Goal: Task Accomplishment & Management: Manage account settings

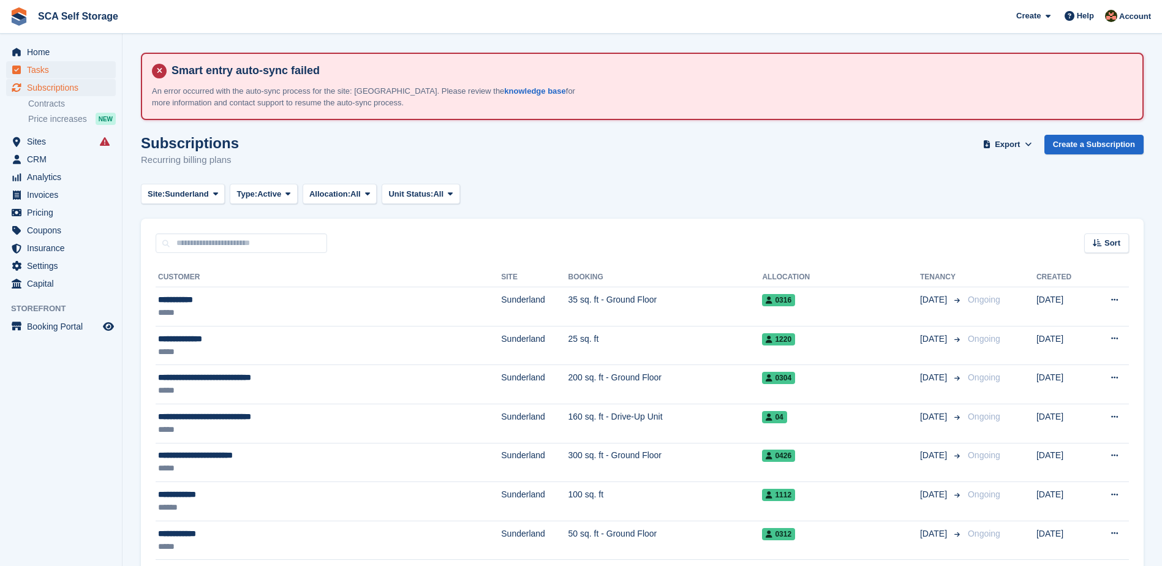
scroll to position [1730, 0]
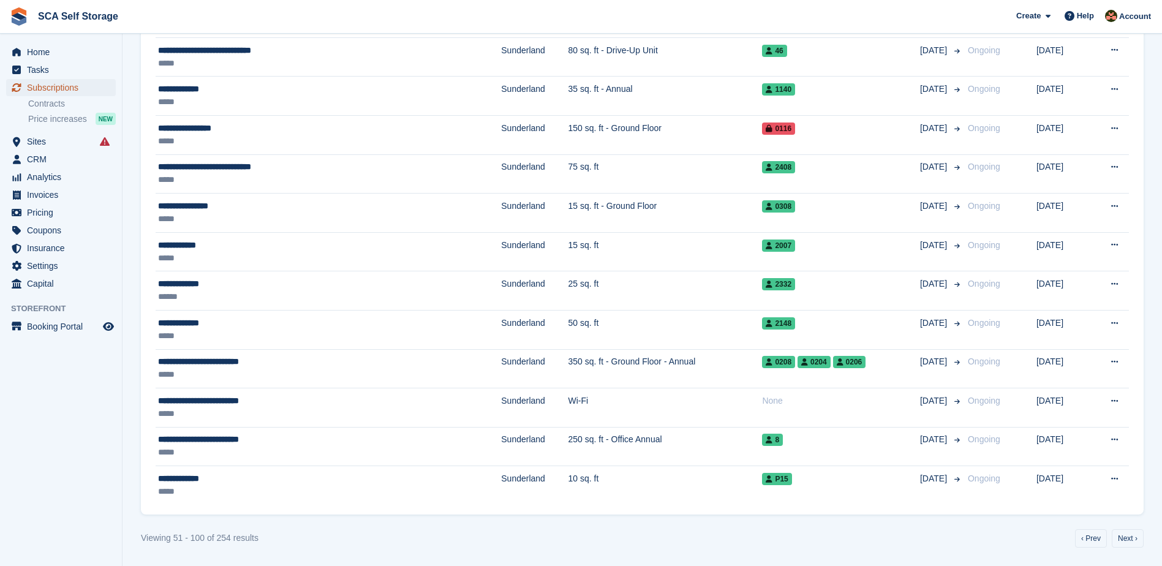
click at [56, 87] on span "Subscriptions" at bounding box center [64, 87] width 74 height 17
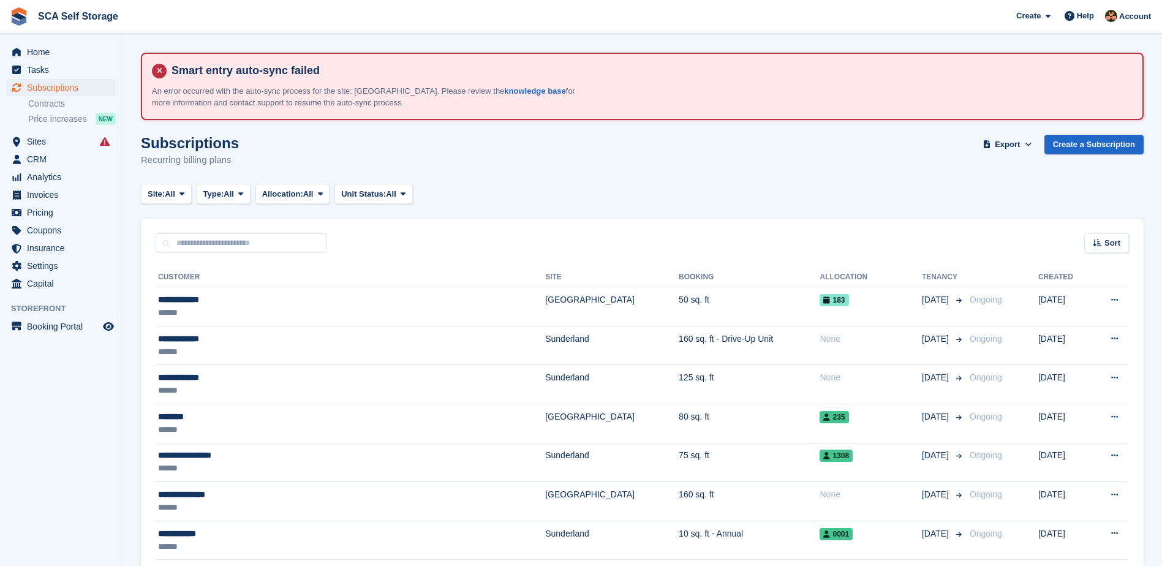
click at [286, 225] on div "Sort Sort by Customer name Date created Move in date Move out date Created (old…" at bounding box center [642, 236] width 1003 height 35
click at [285, 232] on div "Sort Sort by Customer name Date created Move in date Move out date Created (old…" at bounding box center [642, 236] width 1003 height 35
click at [294, 241] on input "text" at bounding box center [242, 243] width 172 height 20
type input "*****"
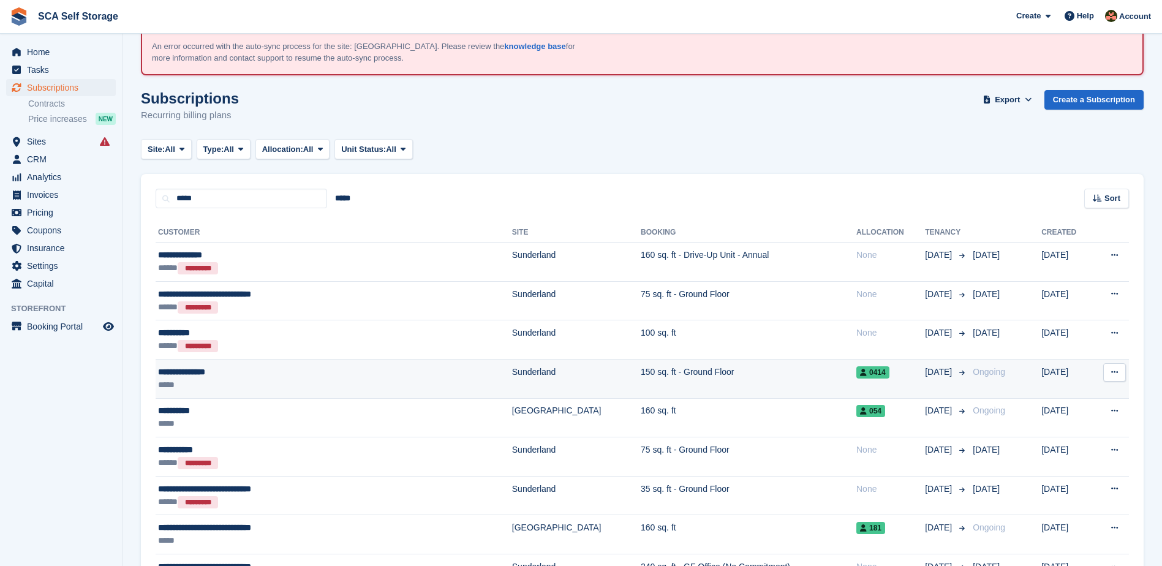
scroll to position [46, 0]
